Goal: Information Seeking & Learning: Compare options

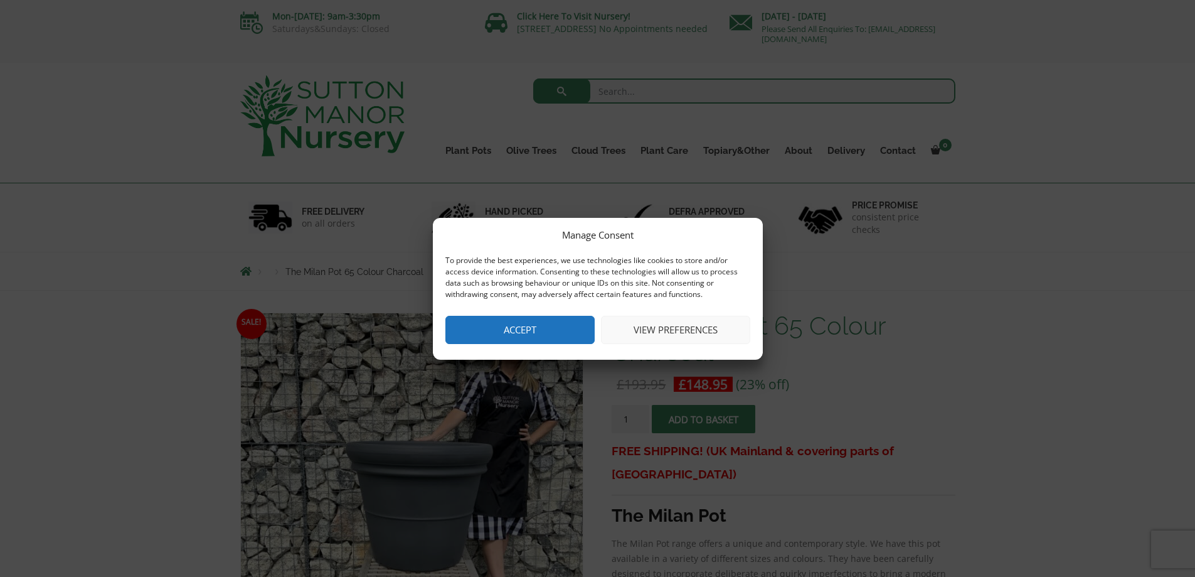
click at [690, 333] on button "View preferences" at bounding box center [675, 330] width 149 height 28
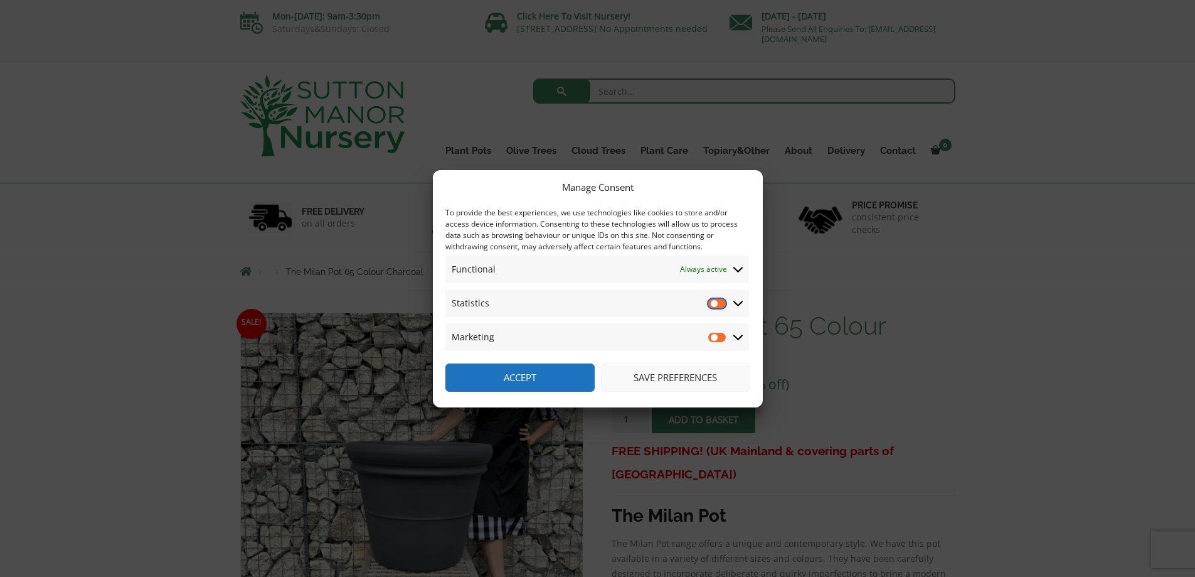
click at [714, 304] on input "Statistics" at bounding box center [717, 303] width 19 height 13
checkbox input "true"
click at [716, 336] on input "Marketing" at bounding box center [717, 337] width 19 height 13
checkbox input "true"
click at [552, 385] on button "Accept" at bounding box center [520, 377] width 149 height 28
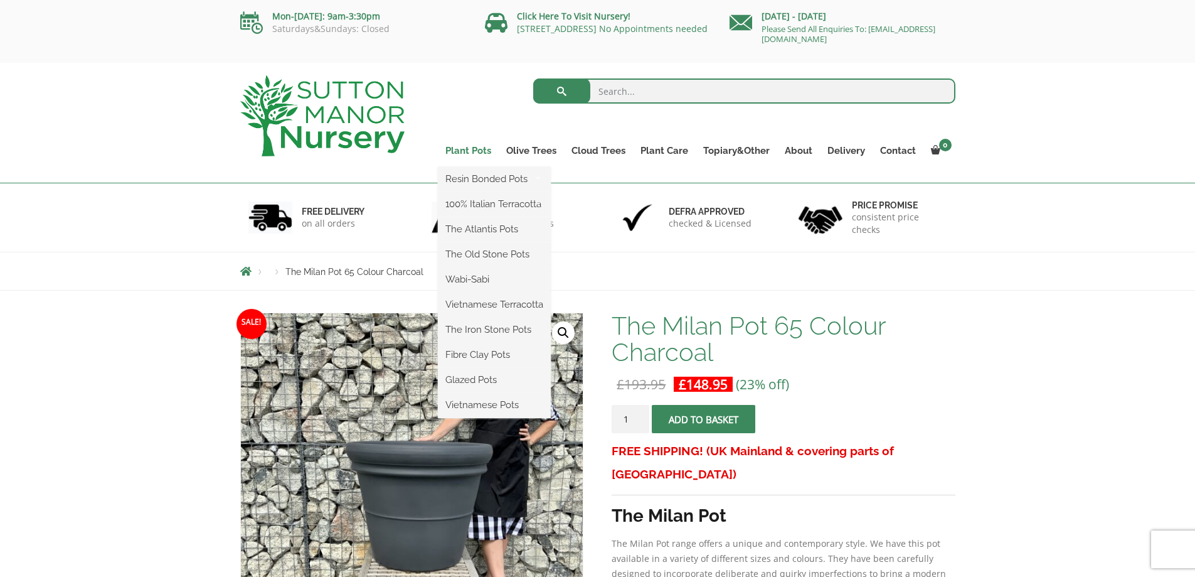
click at [480, 144] on link "Plant Pots" at bounding box center [468, 151] width 61 height 18
click at [481, 151] on link "Plant Pots" at bounding box center [468, 151] width 61 height 18
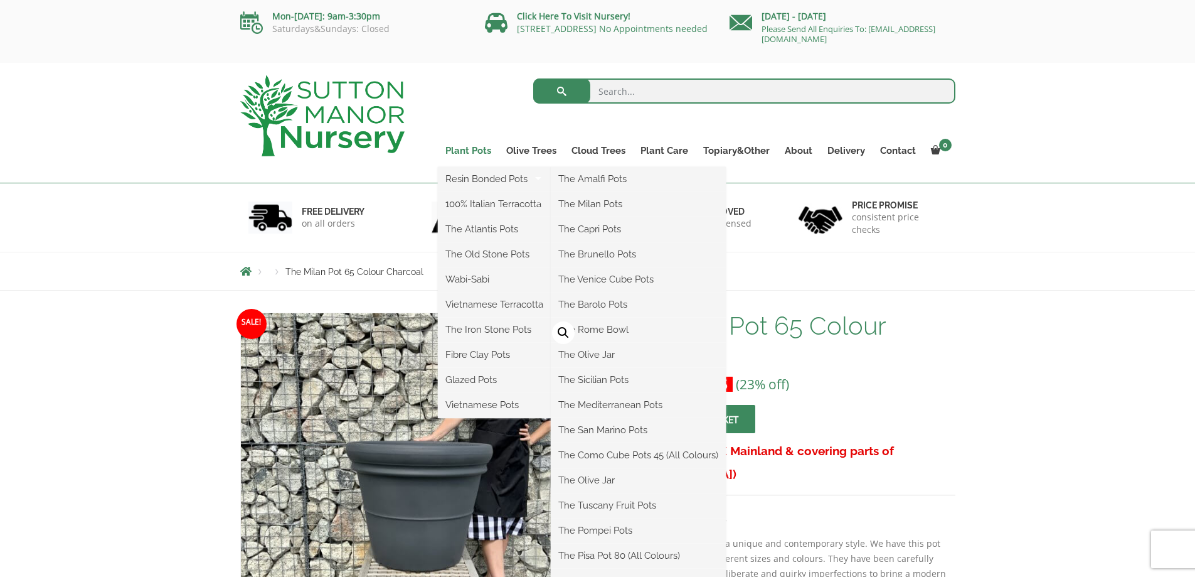
click at [469, 147] on link "Plant Pots" at bounding box center [468, 151] width 61 height 18
click at [482, 178] on link "Resin Bonded Pots" at bounding box center [494, 178] width 113 height 19
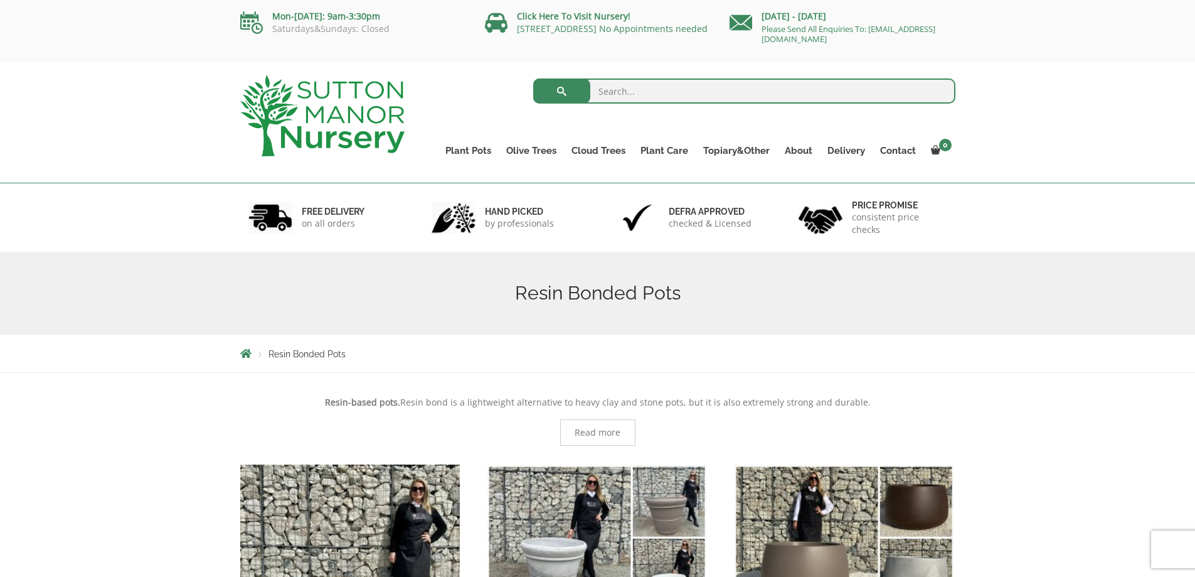
scroll to position [247, 0]
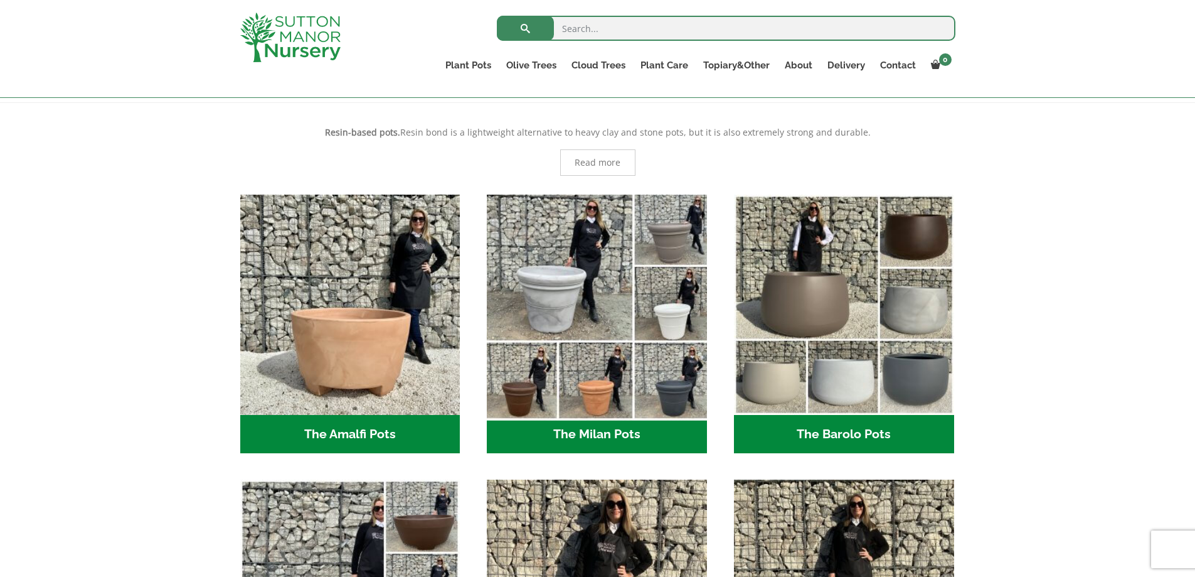
click at [683, 318] on img "Visit product category The Milan Pots" at bounding box center [597, 304] width 231 height 231
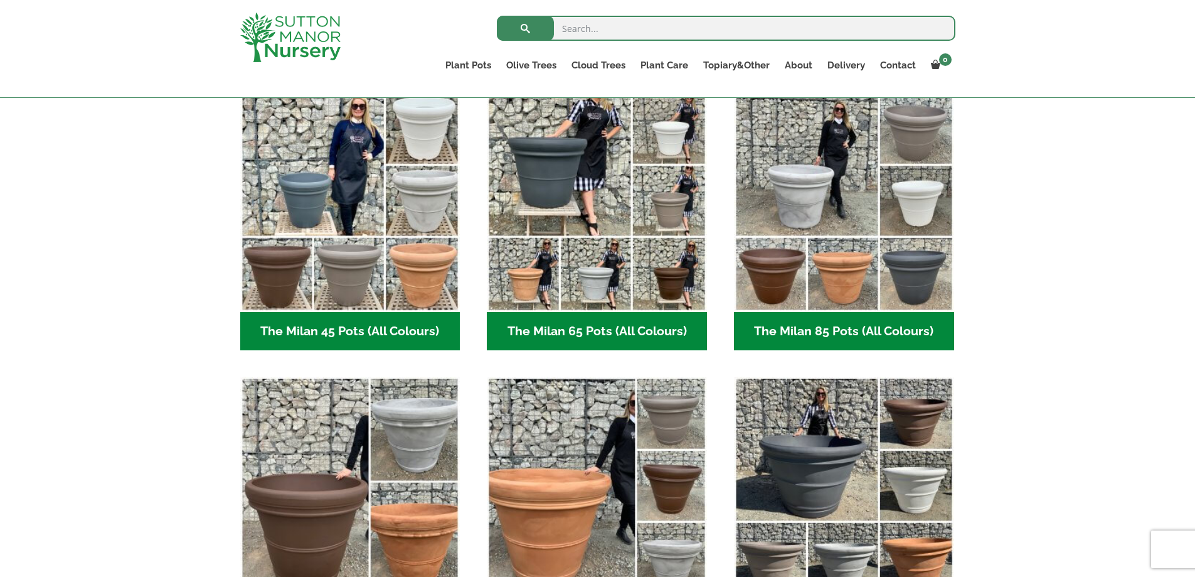
scroll to position [238, 0]
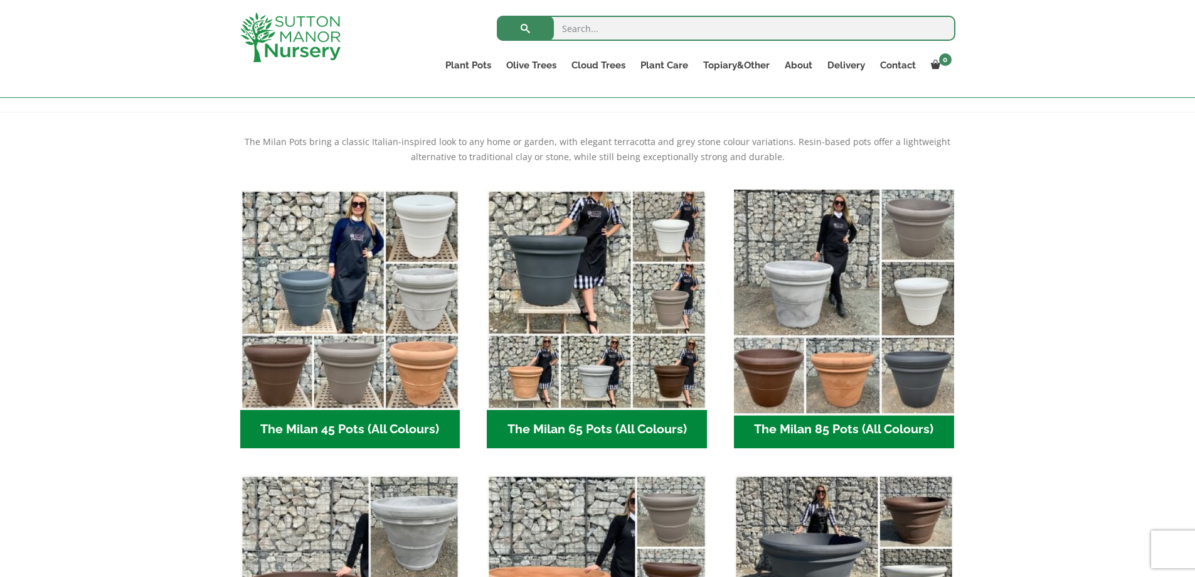
click at [783, 276] on img "Visit product category The Milan 85 Pots (All Colours)" at bounding box center [844, 299] width 231 height 231
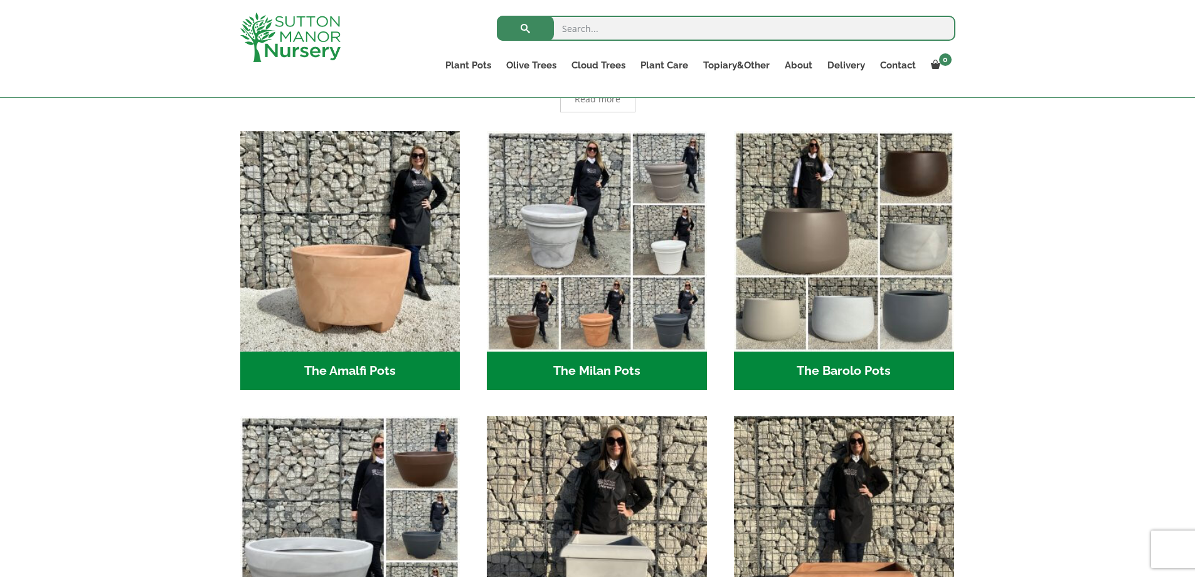
scroll to position [307, 0]
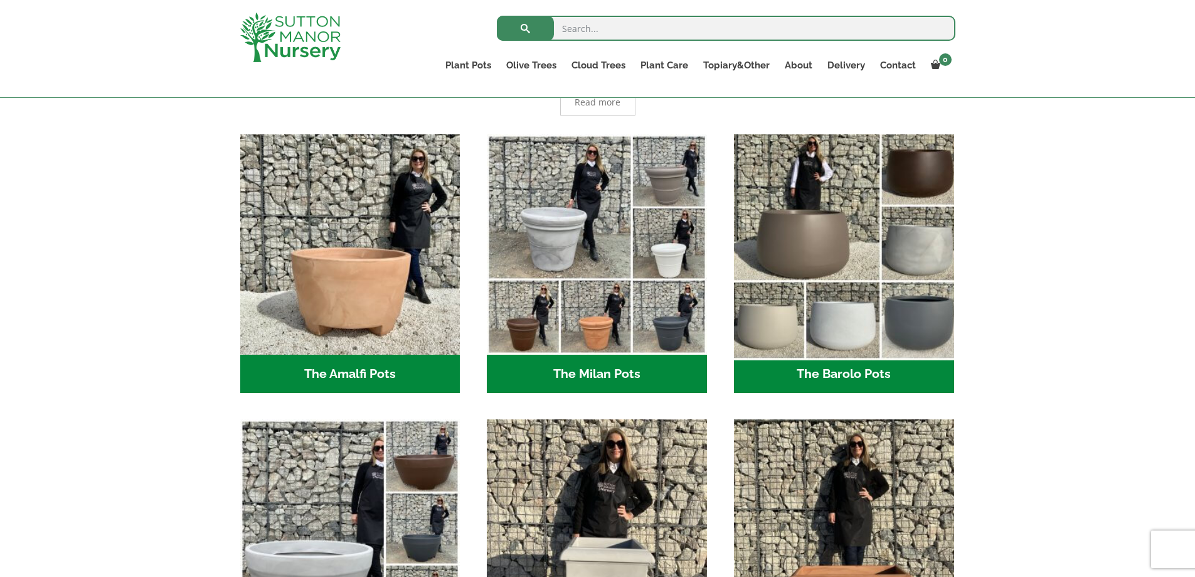
click at [876, 260] on img "Visit product category The Barolo Pots" at bounding box center [844, 244] width 231 height 231
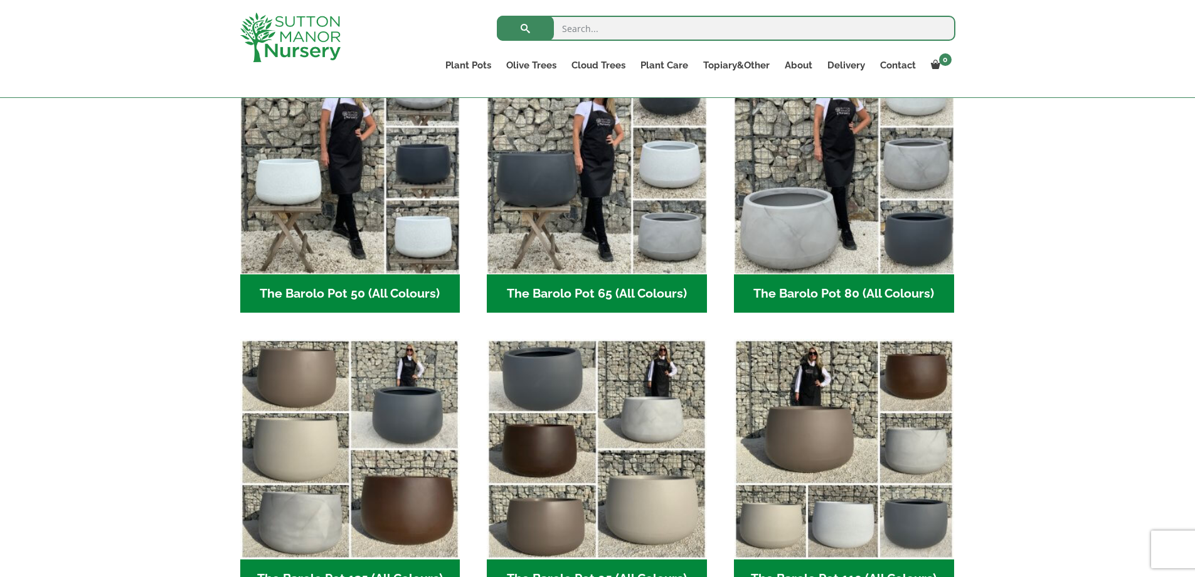
scroll to position [248, 0]
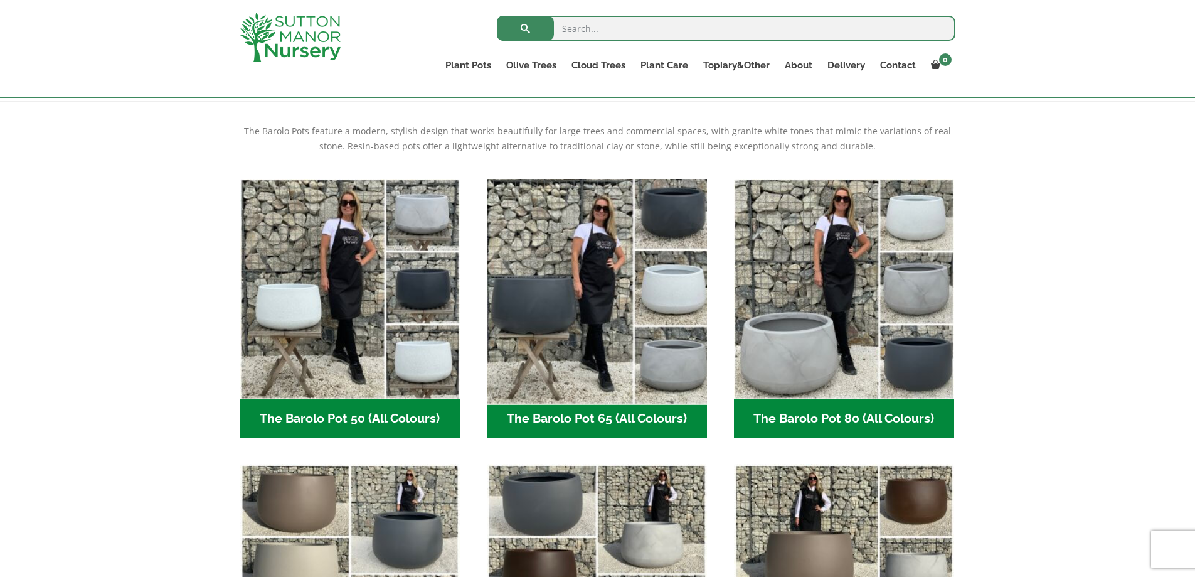
click at [575, 349] on img "Visit product category The Barolo Pot 65 (All Colours)" at bounding box center [597, 288] width 231 height 231
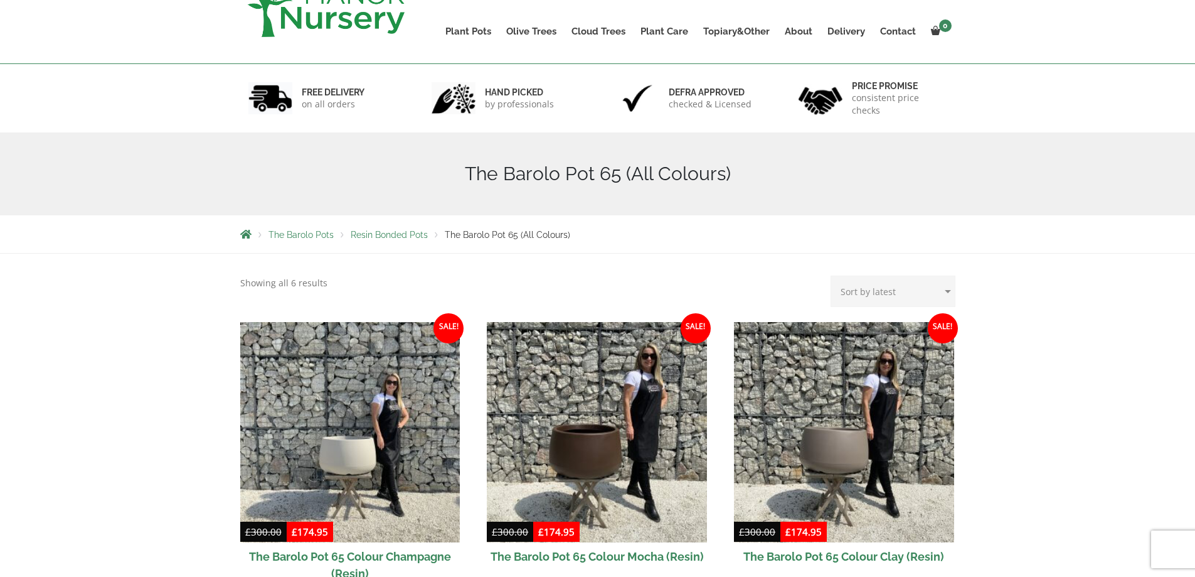
scroll to position [4, 0]
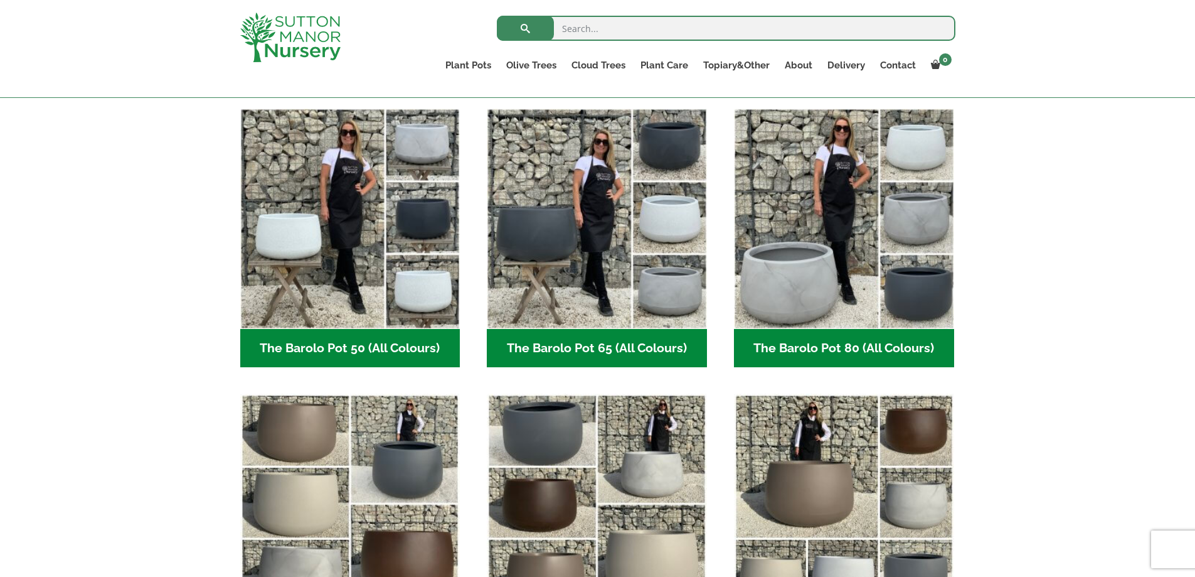
scroll to position [309, 0]
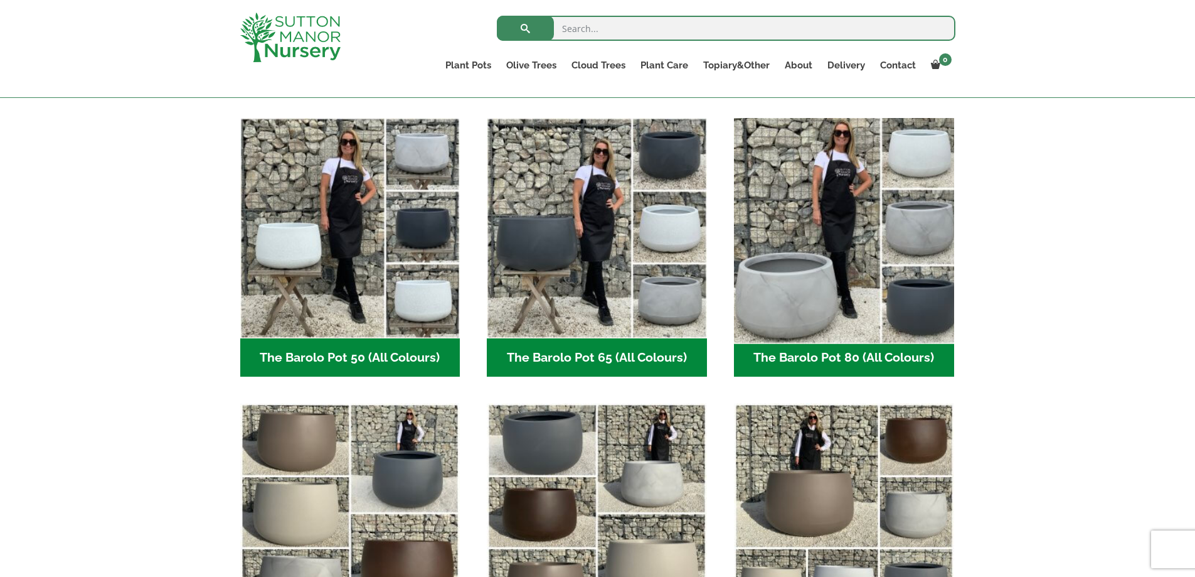
click at [802, 221] on img "Visit product category The Barolo Pot 80 (All Colours)" at bounding box center [844, 227] width 231 height 231
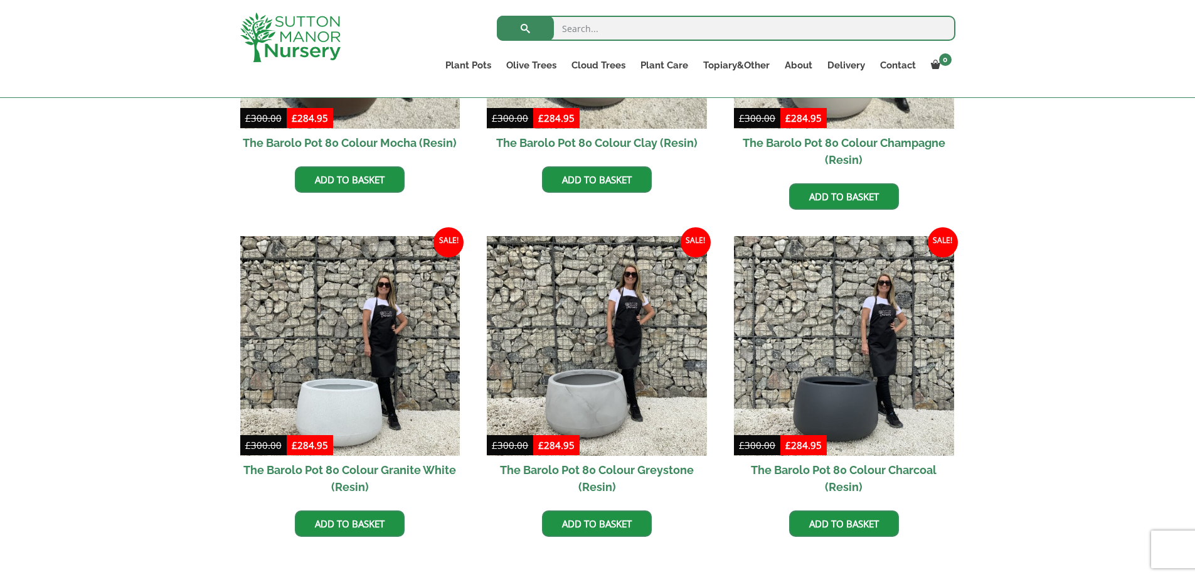
scroll to position [516, 0]
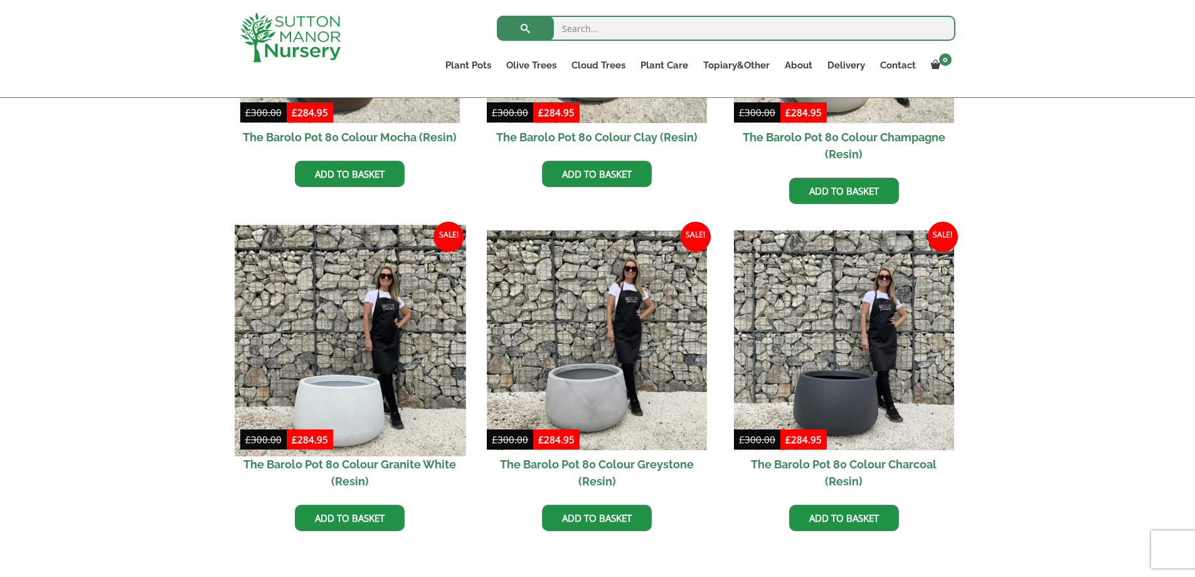
click at [360, 392] on img at bounding box center [350, 340] width 231 height 231
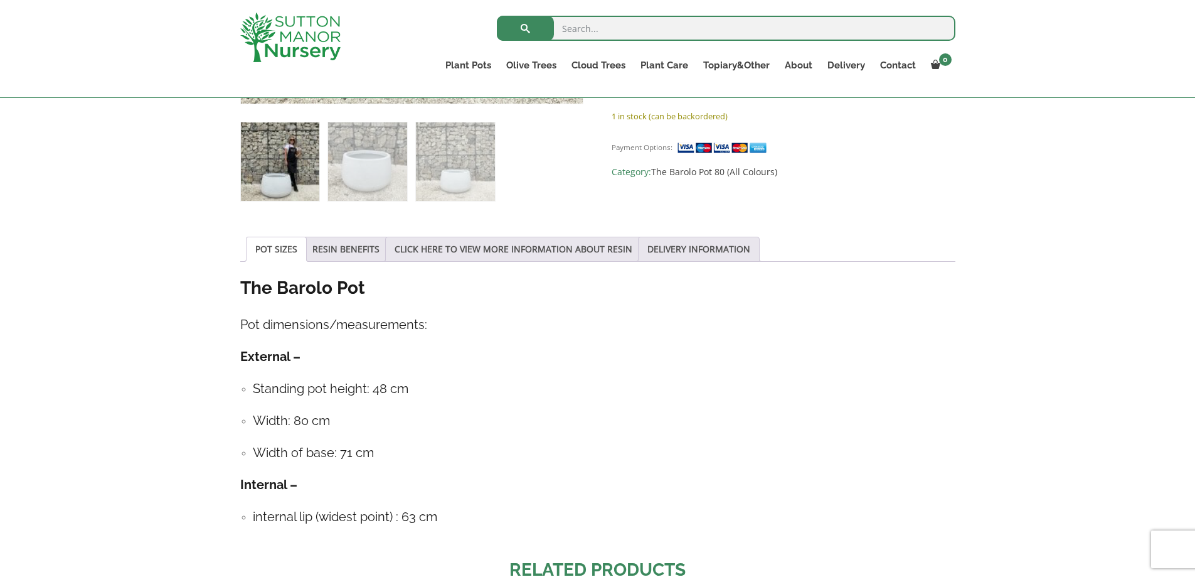
scroll to position [494, 0]
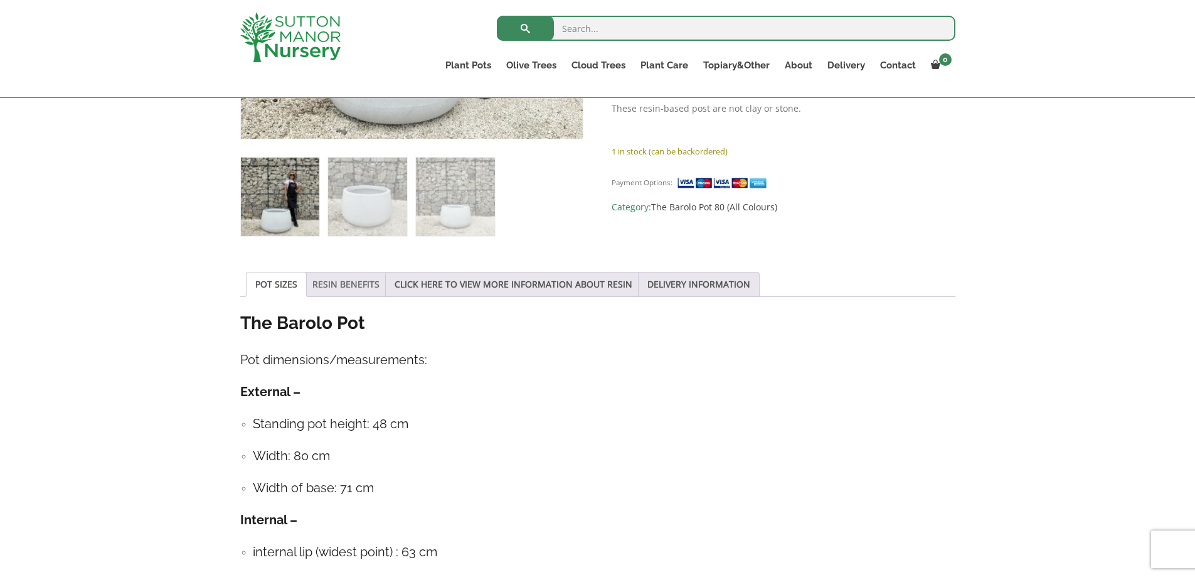
click at [340, 279] on link "RESIN BENEFITS" at bounding box center [345, 284] width 67 height 24
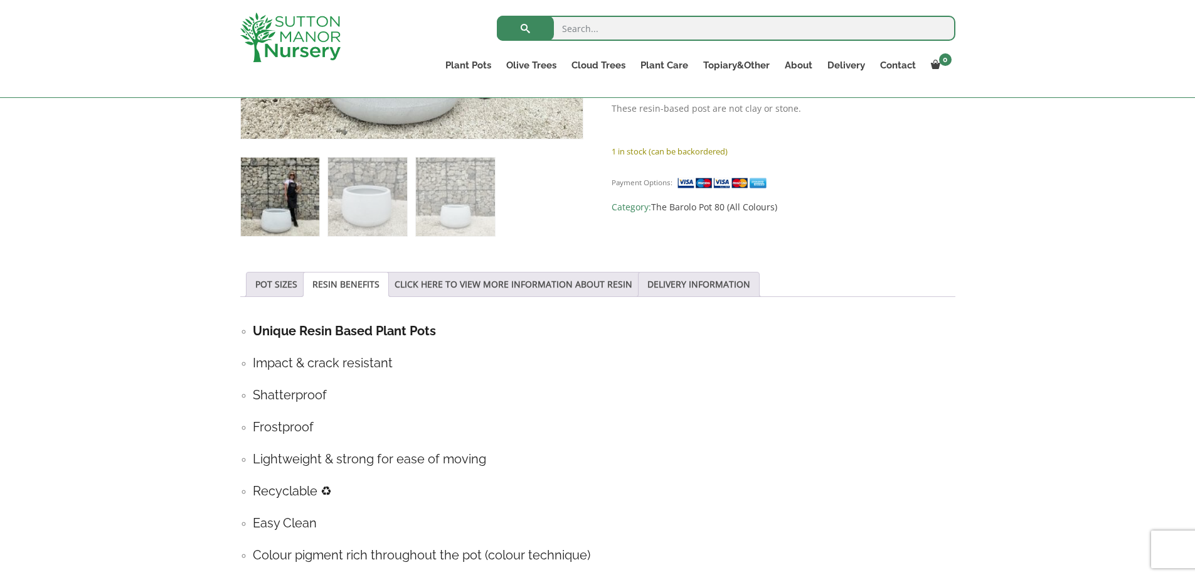
click at [275, 202] on img at bounding box center [280, 196] width 78 height 78
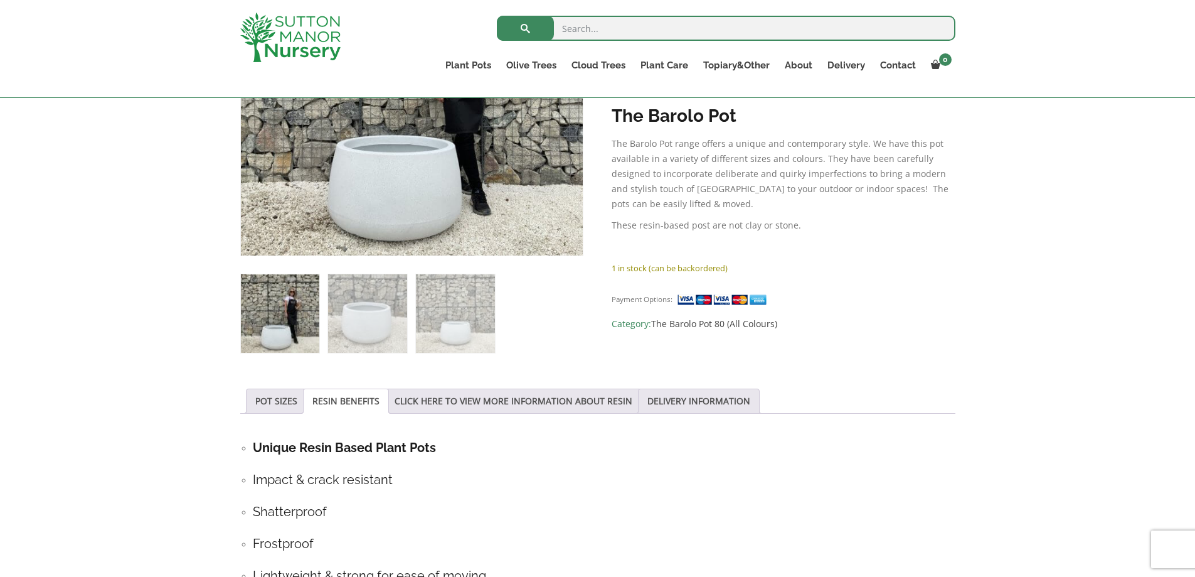
scroll to position [239, 0]
